Goal: Ask a question

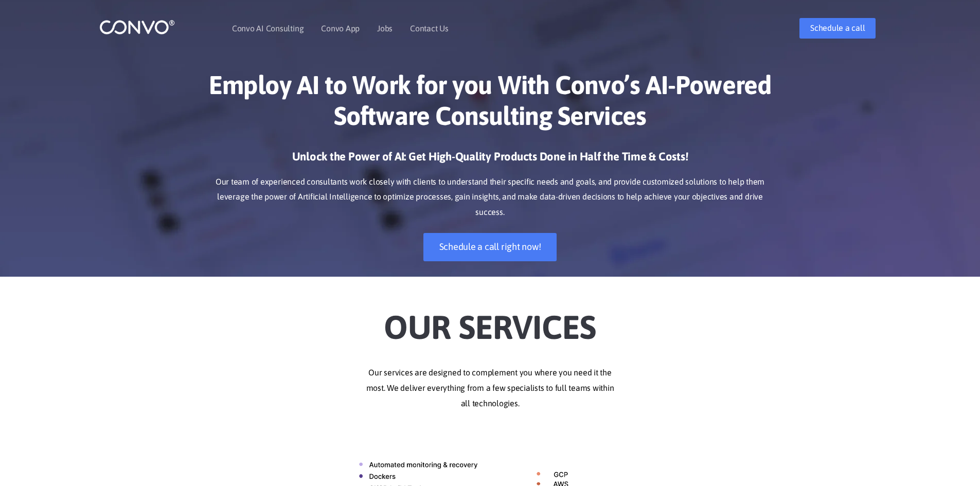
click at [788, 154] on div "Employ AI to Work for you With Convo’s AI-Powered Software Consulting Services …" at bounding box center [490, 165] width 980 height 223
click at [403, 33] on ul "Convo AI Consulting Convo App Convo App Features Jobs Contact Us" at bounding box center [340, 28] width 217 height 44
click at [423, 31] on link "Contact Us" at bounding box center [429, 28] width 39 height 8
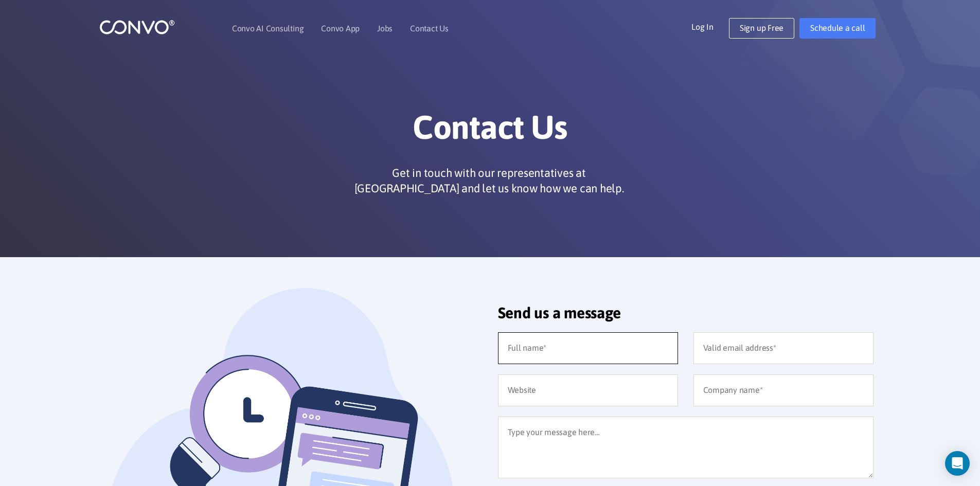
click at [581, 359] on input "text" at bounding box center [588, 348] width 180 height 32
type input "YAHAYA COULIBALY"
type input "yahayac753@gmail.com"
click at [602, 380] on input "text" at bounding box center [588, 391] width 180 height 32
click at [736, 384] on input "text" at bounding box center [783, 391] width 180 height 32
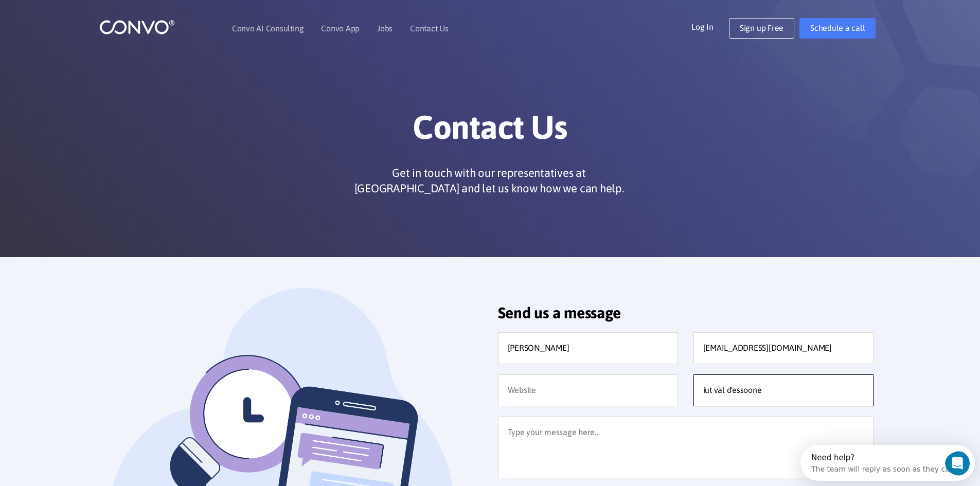
type input "iut val d'essoone"
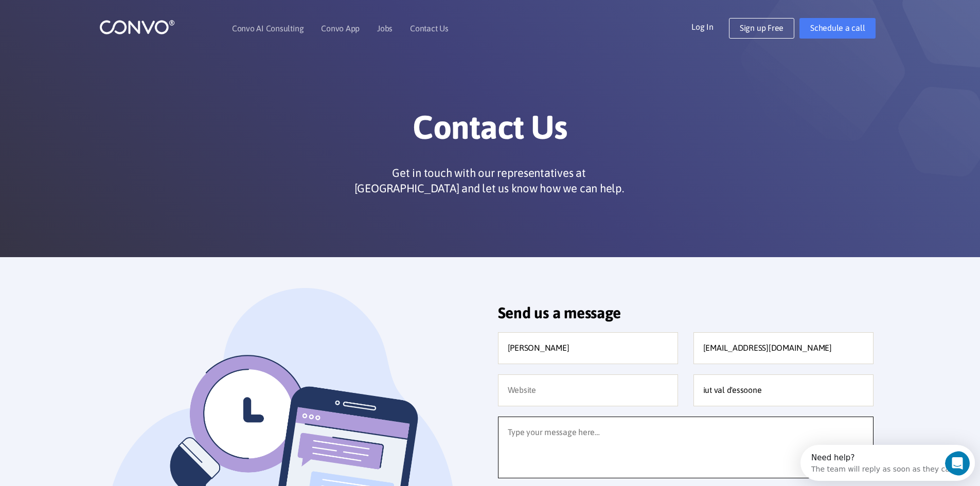
click at [676, 422] on textarea at bounding box center [686, 448] width 376 height 62
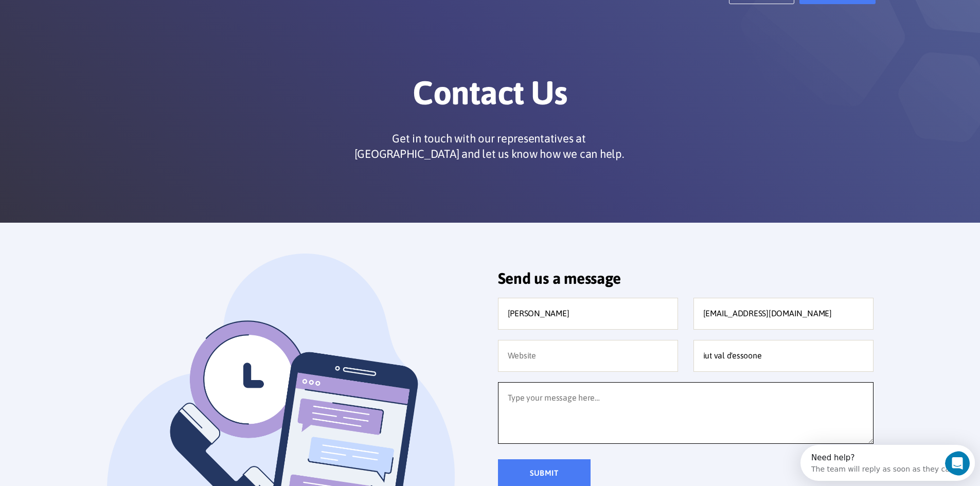
scroll to position [51, 0]
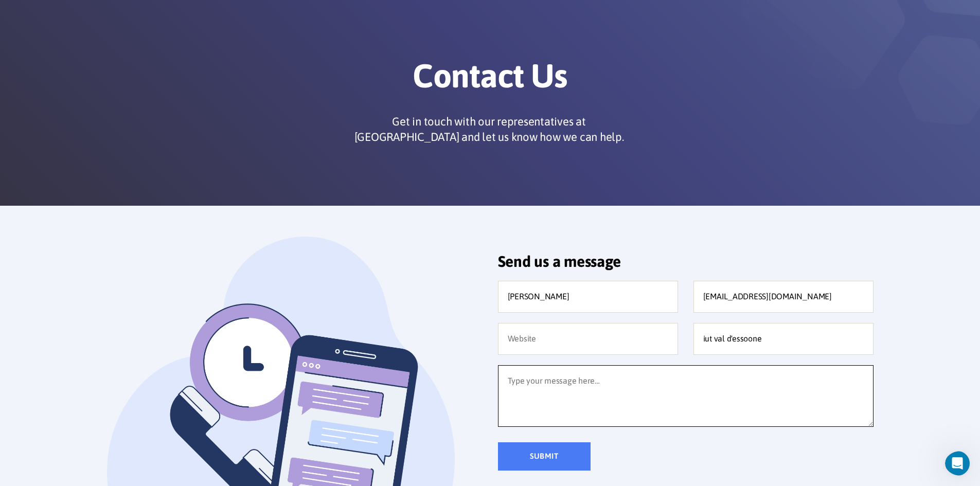
paste textarea "Hello, I'm contacting you regarding the status of the application I submitted v…"
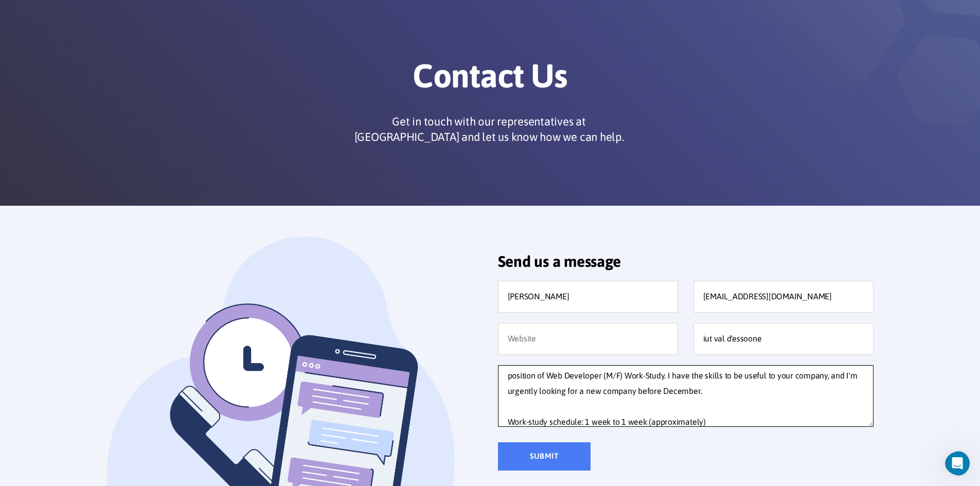
scroll to position [0, 0]
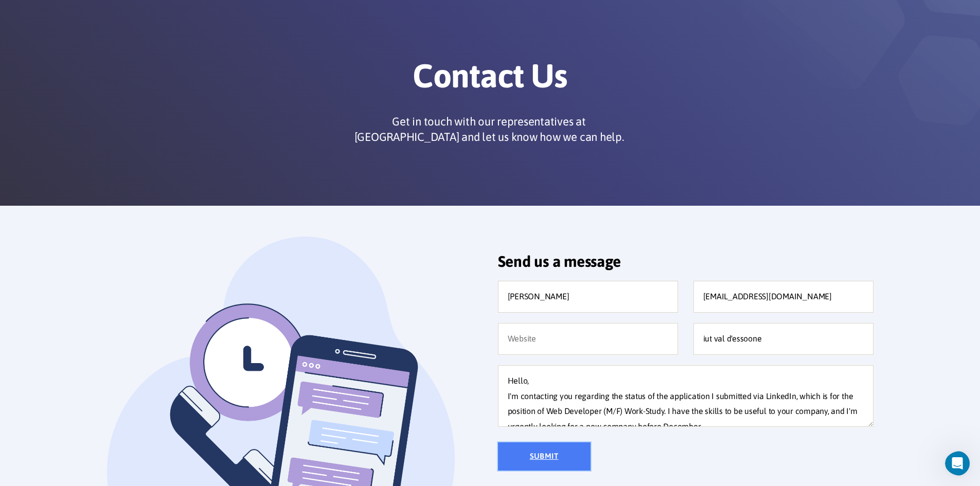
click at [565, 453] on input "Submit" at bounding box center [544, 456] width 93 height 28
click at [775, 394] on textarea "Hello, I'm contacting you regarding the status of the application I submitted v…" at bounding box center [686, 396] width 376 height 62
type textarea "Hello, I'm contacting you regarding the status of the application I submitted v…"
click at [539, 461] on input "Submit" at bounding box center [544, 456] width 93 height 28
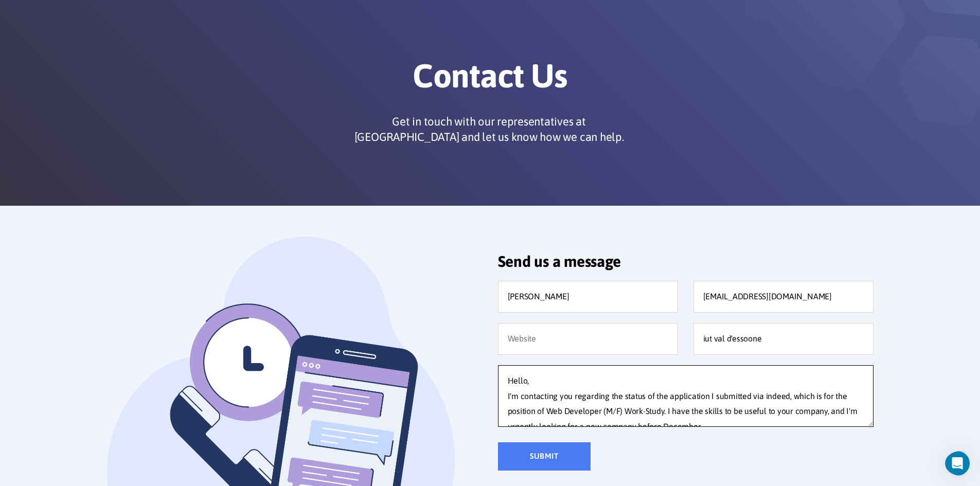
click at [600, 403] on textarea "Hello, I'm contacting you regarding the status of the application I submitted v…" at bounding box center [686, 396] width 376 height 62
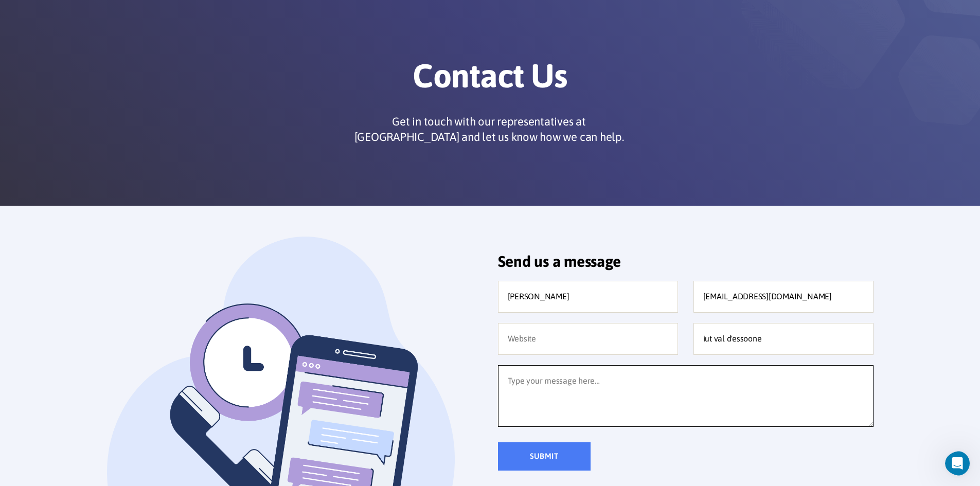
paste textarea "Hello, I'm contacting you regarding the status of the application I submitted v…"
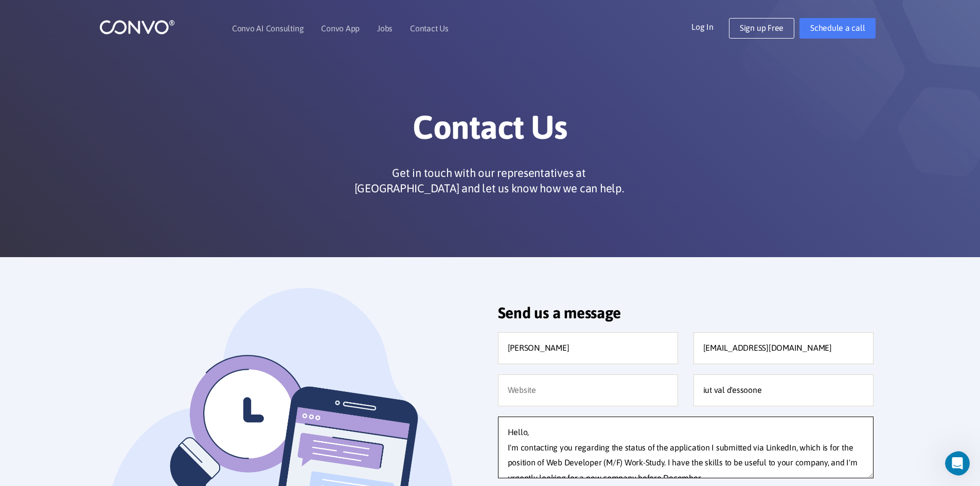
click at [783, 451] on textarea "Hello, I'm contacting you regarding the status of the application I submitted v…" at bounding box center [686, 448] width 376 height 62
type textarea "Hello, I'm contacting you regarding the status of the application I submitted v…"
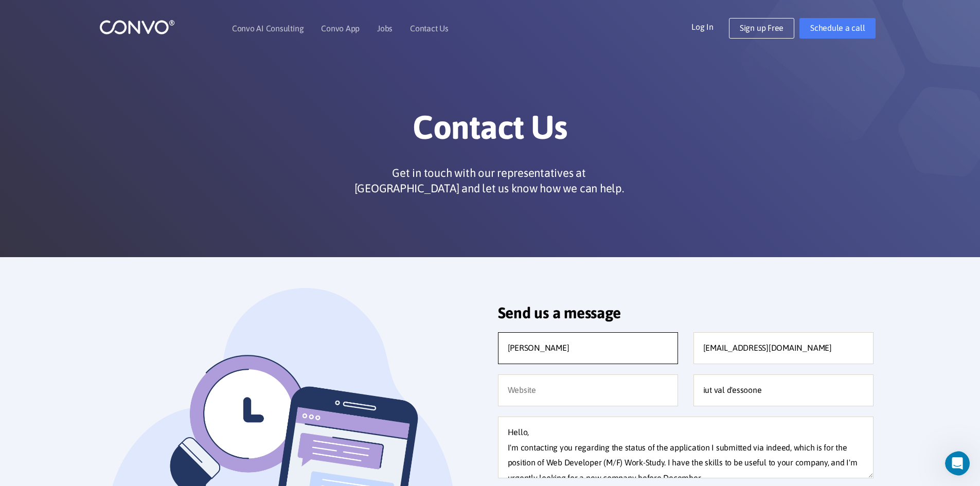
click at [619, 343] on input "YAHAYA COULIBALY" at bounding box center [588, 348] width 180 height 32
type input "YAHAYA COULIBALY"
type input "yahayac753@gmail.com"
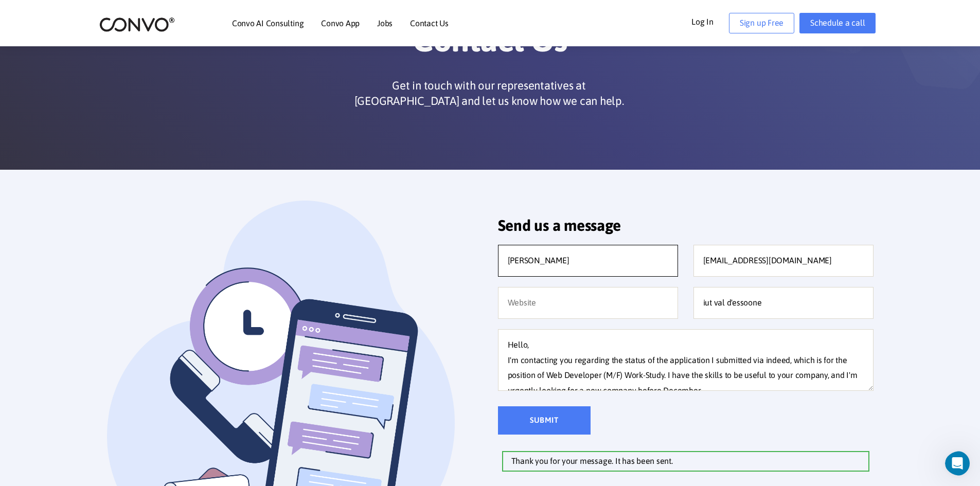
scroll to position [103, 0]
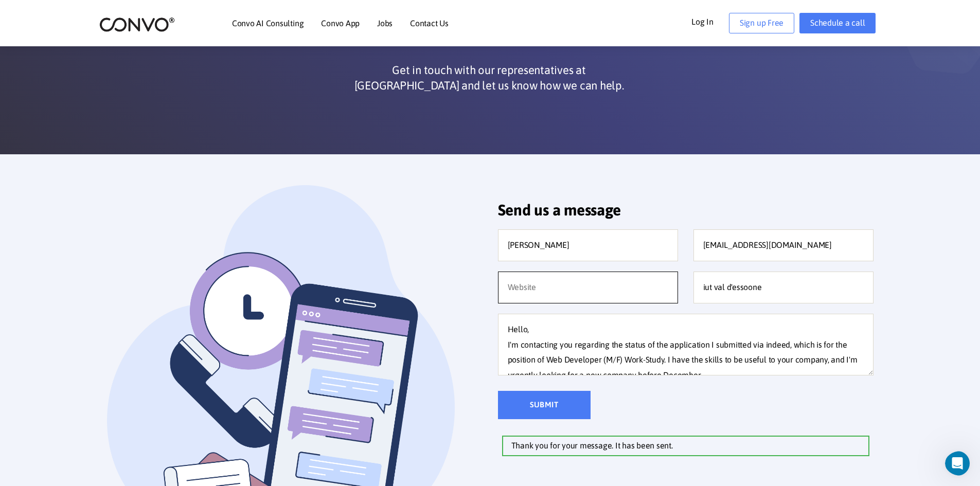
click at [619, 290] on input "text" at bounding box center [588, 288] width 180 height 32
click at [709, 289] on input "iut val d'essoone" at bounding box center [783, 288] width 180 height 32
type input "iut val d'essoone"
click at [742, 347] on textarea "Hello, I'm contacting you regarding the status of the application I submitted v…" at bounding box center [686, 345] width 376 height 62
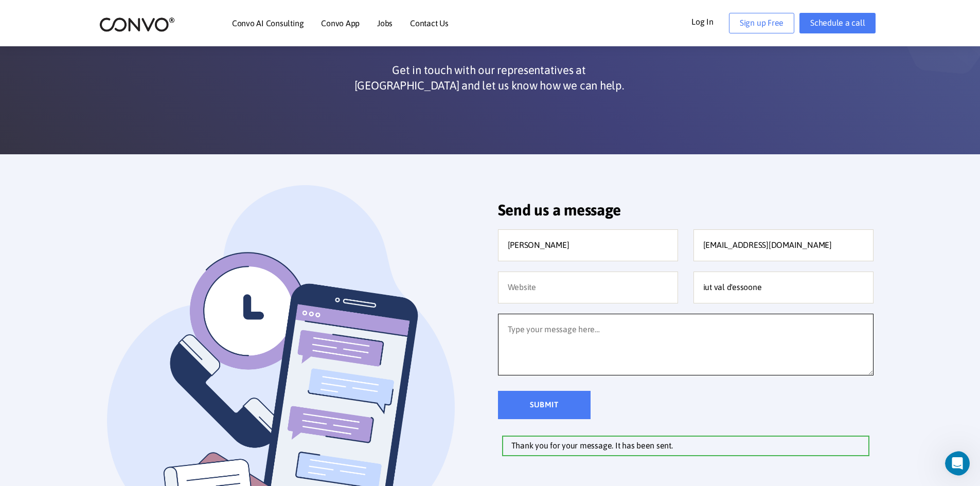
paste textarea "Hello, I'm contacting you regarding the status of the application I submitted v…"
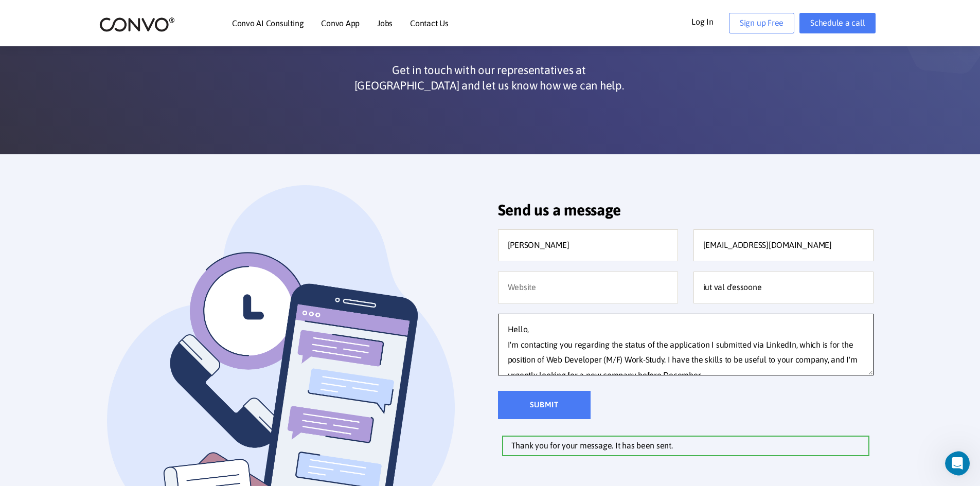
click at [789, 344] on textarea "Hello, I'm contacting you regarding the status of the application I submitted v…" at bounding box center [686, 345] width 376 height 62
type textarea "Hello, I'm contacting you regarding the status of the application I submitted v…"
click at [540, 421] on form "YAHAYA COULIBALY yahayac753@gmail.com iut val d'essoone Hello, I'm contacting y…" at bounding box center [686, 342] width 376 height 227
click at [548, 403] on input "Submit" at bounding box center [544, 405] width 93 height 28
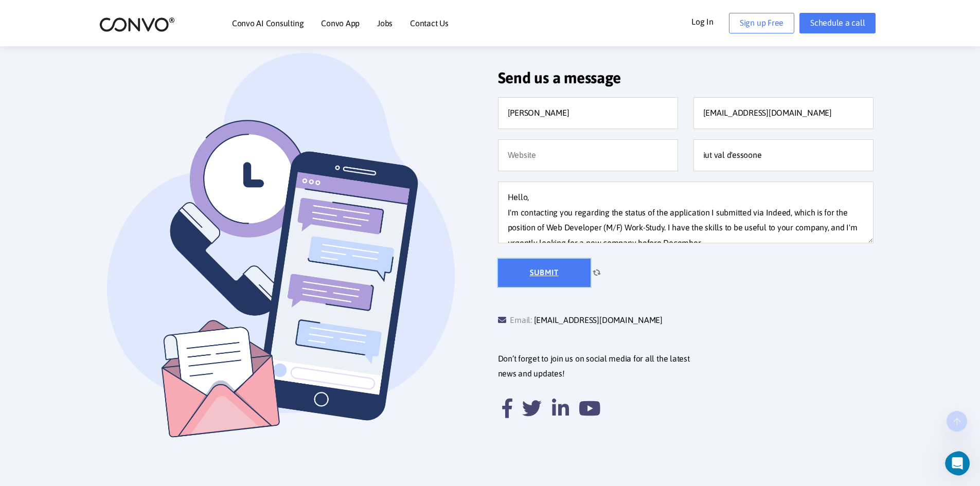
scroll to position [257, 0]
